Goal: Task Accomplishment & Management: Use online tool/utility

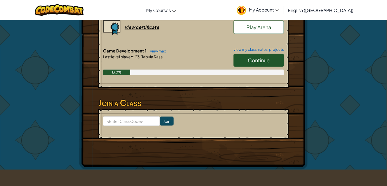
scroll to position [204, 0]
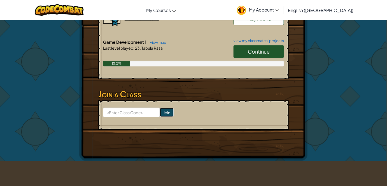
click at [160, 115] on input "Join" at bounding box center [167, 112] width 14 height 9
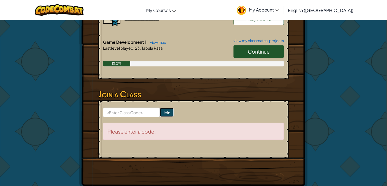
click at [162, 112] on input "Join" at bounding box center [167, 112] width 14 height 9
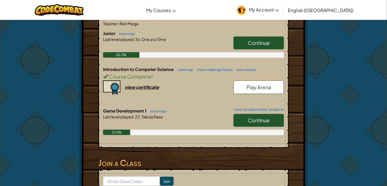
scroll to position [127, 0]
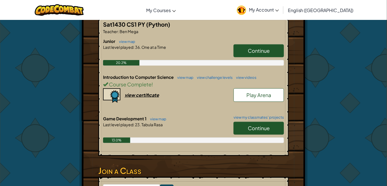
click at [265, 131] on link "Continue" at bounding box center [259, 128] width 50 height 13
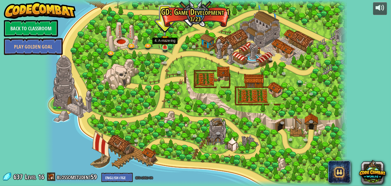
click at [163, 41] on img at bounding box center [164, 39] width 7 height 17
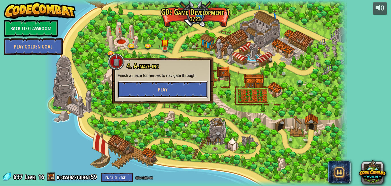
click at [133, 87] on button "Play" at bounding box center [163, 89] width 90 height 17
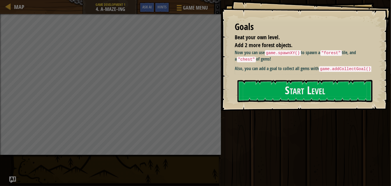
drag, startPoint x: 238, startPoint y: 58, endPoint x: 348, endPoint y: 78, distance: 112.0
click at [380, 75] on div "Goals Beat your own level. Add 2 more forest objects. Now you can use game.spaw…" at bounding box center [306, 55] width 170 height 111
click at [292, 85] on button "Start Level" at bounding box center [305, 91] width 135 height 22
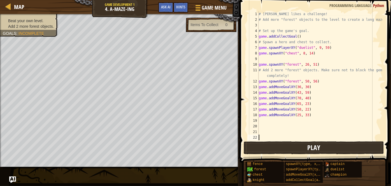
drag, startPoint x: 256, startPoint y: 157, endPoint x: 269, endPoint y: 145, distance: 18.1
click at [297, 151] on button "Play" at bounding box center [314, 147] width 140 height 13
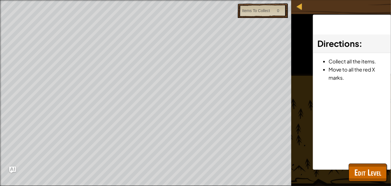
click at [163, 0] on html "Map Game Development 1 4. A-maze-ing Game Menu Done Hints Ask AI 1 הההההההההההה…" at bounding box center [195, 0] width 391 height 0
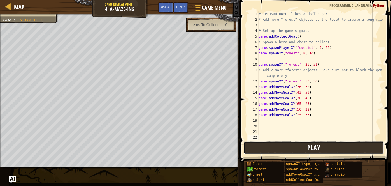
click at [250, 146] on button "Play" at bounding box center [314, 147] width 140 height 13
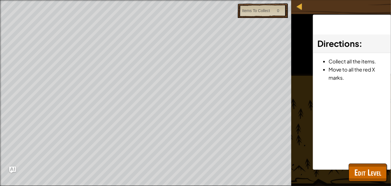
click at [160, 0] on html "Map Game Development 1 4. A-maze-ing Game Menu Done Hints Ask AI 1 הההההההההההה…" at bounding box center [195, 0] width 391 height 0
click at [283, 91] on div "Beat your own level. Add 2 more forest objects. Goals : Ran out of time Items T…" at bounding box center [195, 93] width 391 height 186
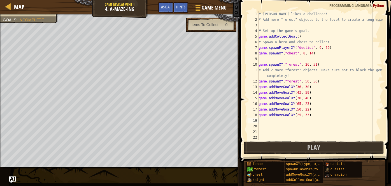
click at [261, 119] on div "# [PERSON_NAME] likes a challenge! # Add more "forest" objects to the level to …" at bounding box center [320, 81] width 125 height 140
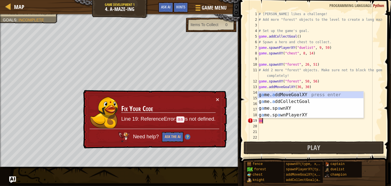
type textarea "a"
click at [218, 103] on div "× Fix Your Code Line 19: ReferenceError: AA is not defined. Need help? Ask the …" at bounding box center [154, 119] width 145 height 59
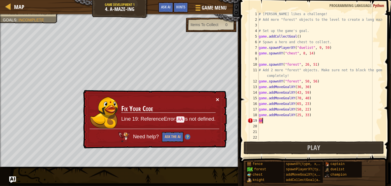
drag, startPoint x: 222, startPoint y: 100, endPoint x: 217, endPoint y: 100, distance: 5.6
click at [217, 100] on div "× Fix Your Code Line 19: ReferenceError: AA is not defined. Need help? Ask the …" at bounding box center [154, 119] width 145 height 59
click at [217, 99] on button "×" at bounding box center [217, 99] width 3 height 6
click at [219, 97] on button "×" at bounding box center [217, 99] width 3 height 6
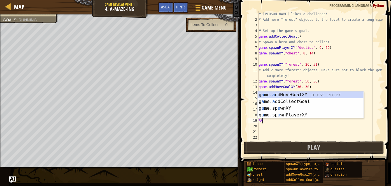
type textarea "A"
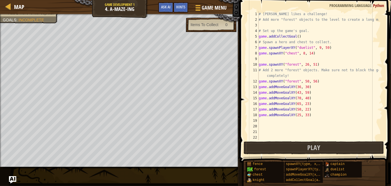
click at [15, 180] on img "Ask AI" at bounding box center [12, 179] width 7 height 7
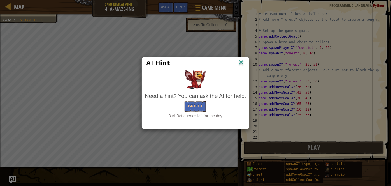
click at [15, 180] on div "AI Hint Need a hint? You can ask the AI for help. Ask the AI 3 AI Bot queries l…" at bounding box center [195, 93] width 391 height 186
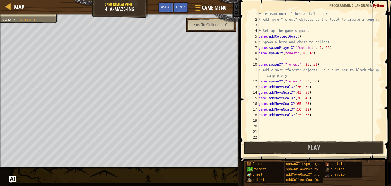
scroll to position [45, 0]
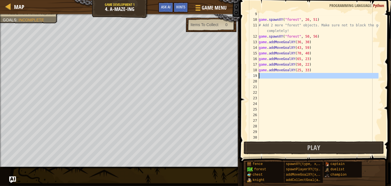
drag, startPoint x: 271, startPoint y: 78, endPoint x: 257, endPoint y: 198, distance: 120.0
click at [257, 0] on html "Map Game Development 1 4. A-maze-ing Game Menu Done Hints Ask AI 1 הההההההההההה…" at bounding box center [195, 0] width 391 height 0
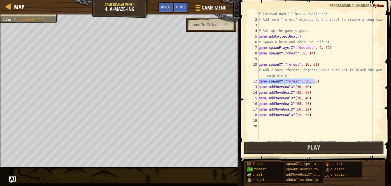
drag, startPoint x: 322, startPoint y: 81, endPoint x: 257, endPoint y: 82, distance: 64.5
click at [257, 82] on div "1 2 3 4 5 6 7 8 9 10 11 12 13 14 15 16 17 18 19 20 # [PERSON_NAME] likes a chal…" at bounding box center [315, 75] width 136 height 129
type textarea "game.spawnXY("forest", 50, 56)"
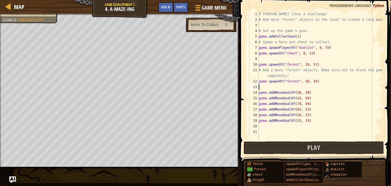
paste textarea "game.spawnXY("forest", 50, 56)"
click at [306, 86] on div "# [PERSON_NAME] likes a challenge! # Add more "forest" objects to the level to …" at bounding box center [320, 81] width 125 height 140
click at [311, 87] on div "# [PERSON_NAME] likes a challenge! # Add more "forest" objects to the level to …" at bounding box center [320, 81] width 125 height 140
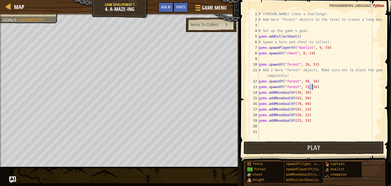
scroll to position [3, 4]
drag, startPoint x: 270, startPoint y: 71, endPoint x: 275, endPoint y: 74, distance: 6.1
click at [273, 70] on div "# [PERSON_NAME] likes a challenge! # Add more "forest" objects to the level to …" at bounding box center [320, 81] width 125 height 140
type textarea "# Add 2 more "forest" objects. Make sure not to block the gems completely!"
click at [304, 142] on button "Play" at bounding box center [314, 147] width 140 height 13
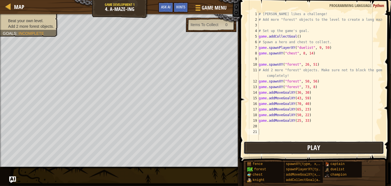
click at [268, 152] on button "Play" at bounding box center [314, 147] width 140 height 13
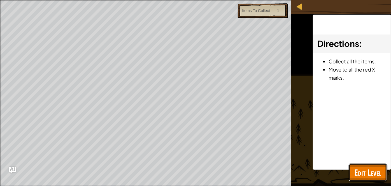
click at [364, 173] on span "Edit Level" at bounding box center [368, 172] width 27 height 11
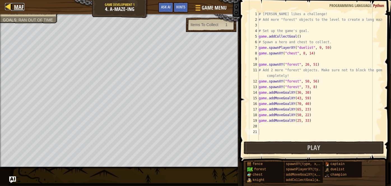
click at [14, 10] on span "Map" at bounding box center [19, 7] width 10 height 8
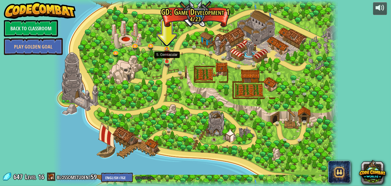
click at [168, 63] on div at bounding box center [167, 62] width 6 height 6
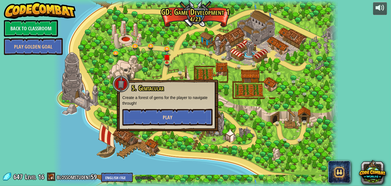
drag, startPoint x: 152, startPoint y: 106, endPoint x: 148, endPoint y: 112, distance: 7.2
click at [150, 109] on div "5. Gemtacular Create a forest of gems for the player to navigate through! Play" at bounding box center [168, 104] width 90 height 41
click at [148, 113] on button "Play" at bounding box center [168, 117] width 90 height 17
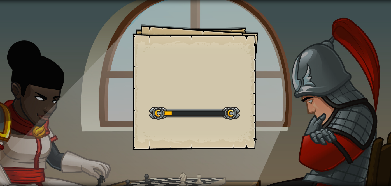
click at [387, 22] on div "Goals Start Level Error loading from server. Try refreshing the page. You'll ne…" at bounding box center [195, 93] width 391 height 186
